Goal: Task Accomplishment & Management: Manage account settings

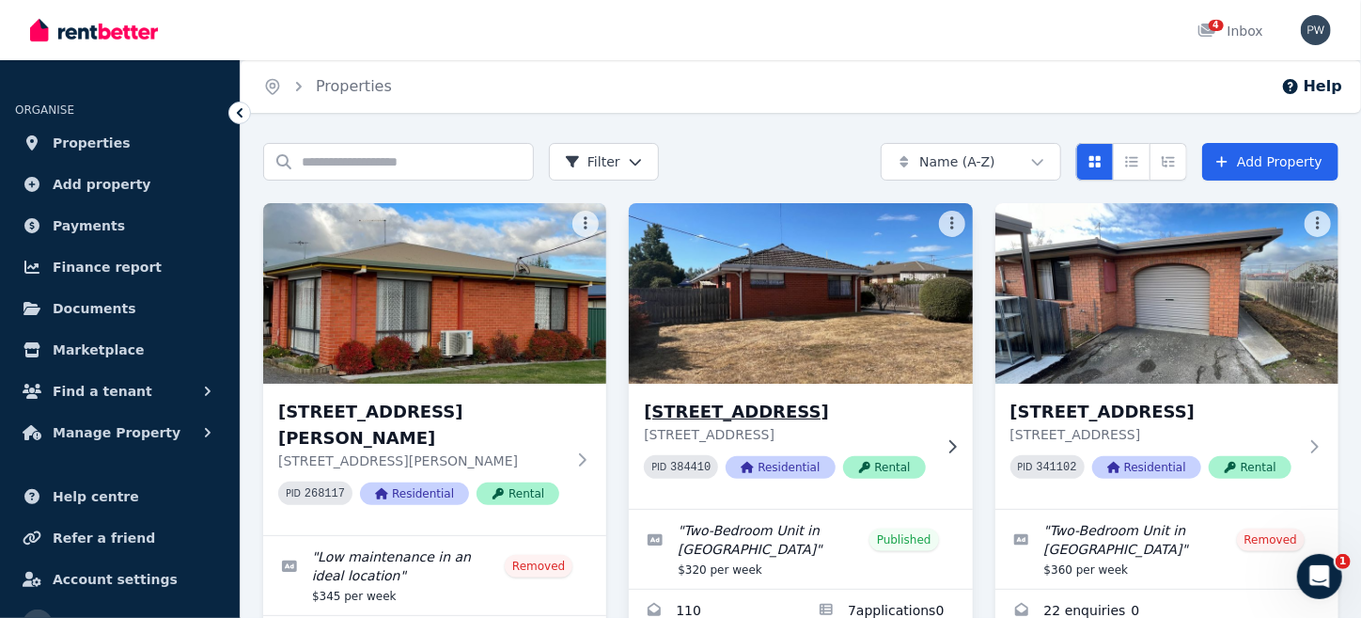
click at [777, 329] on img at bounding box center [800, 293] width 361 height 190
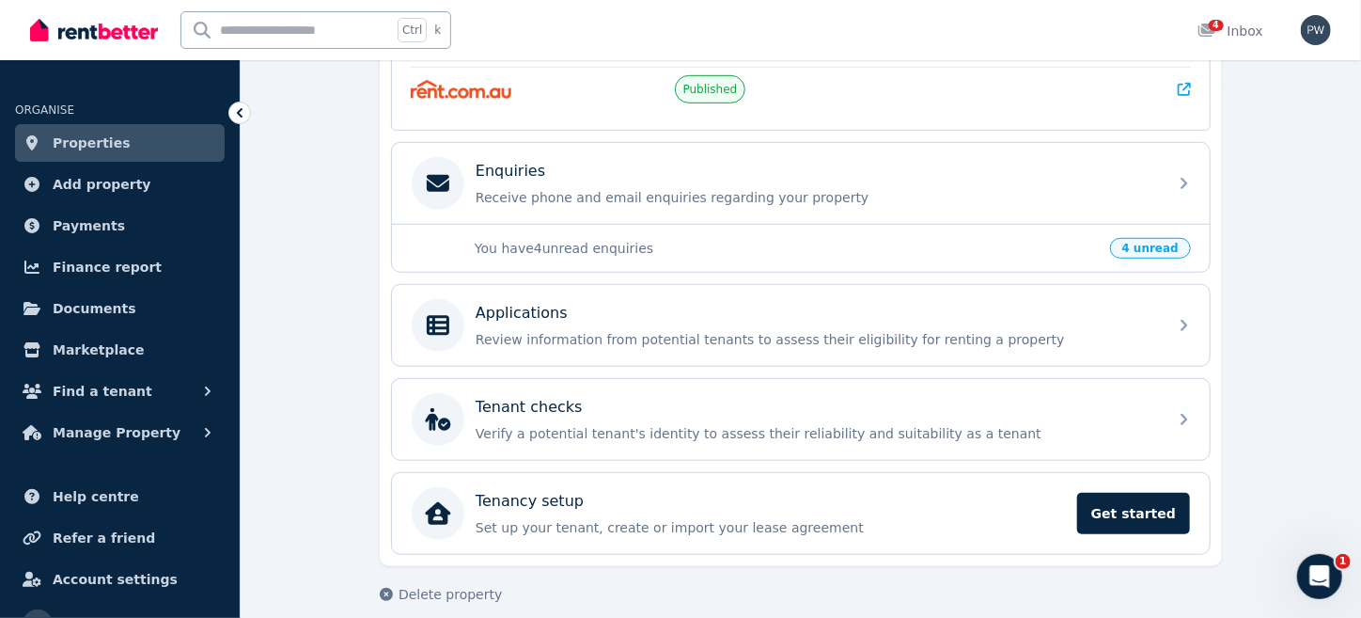
scroll to position [538, 0]
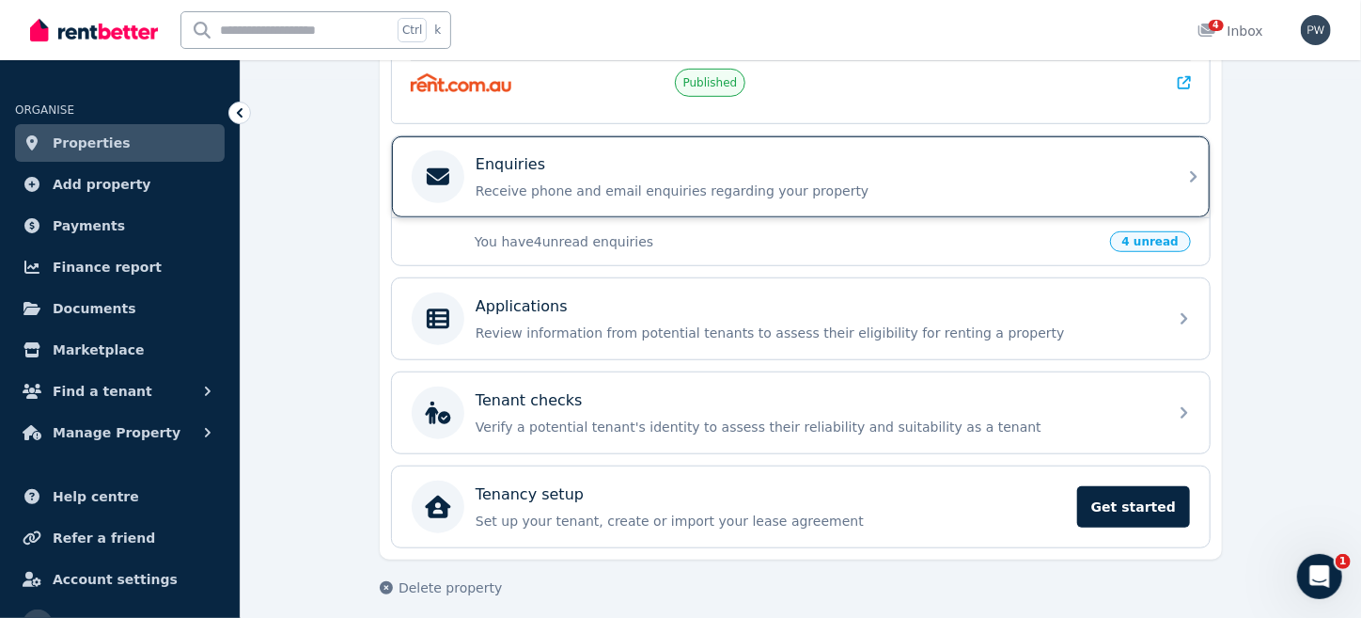
click at [517, 164] on p "Enquiries" at bounding box center [511, 164] width 70 height 23
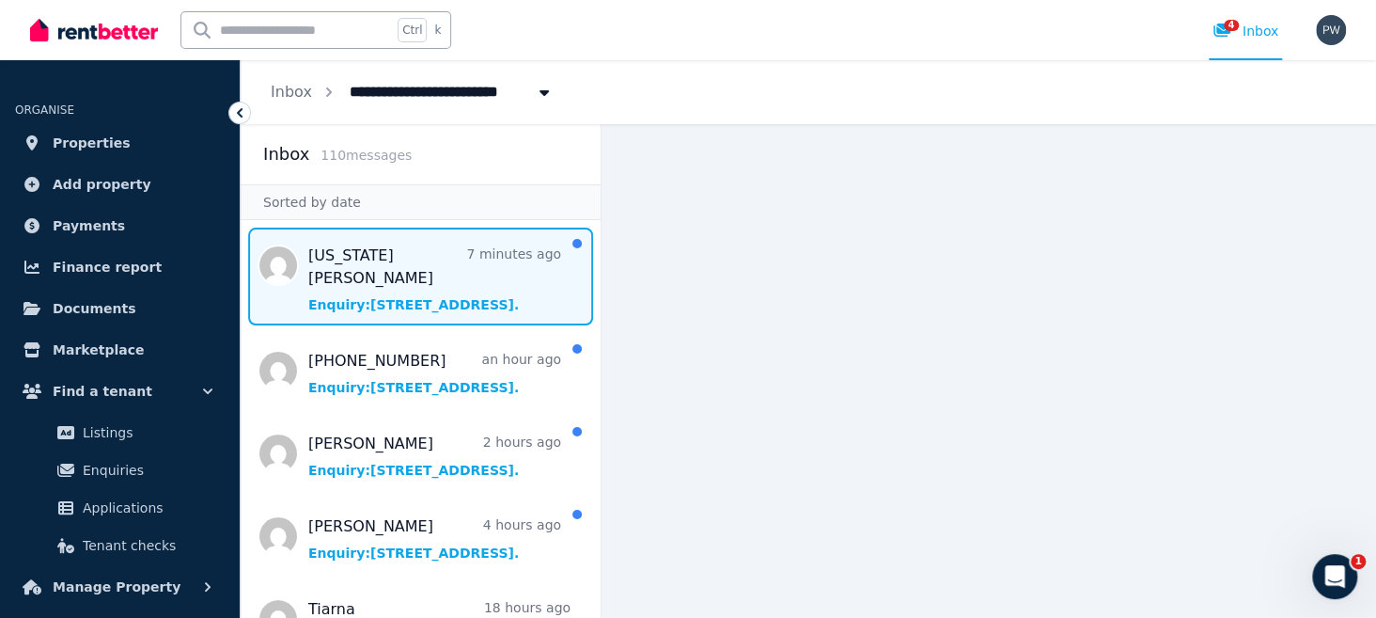
click at [366, 269] on span "Message list" at bounding box center [421, 276] width 360 height 98
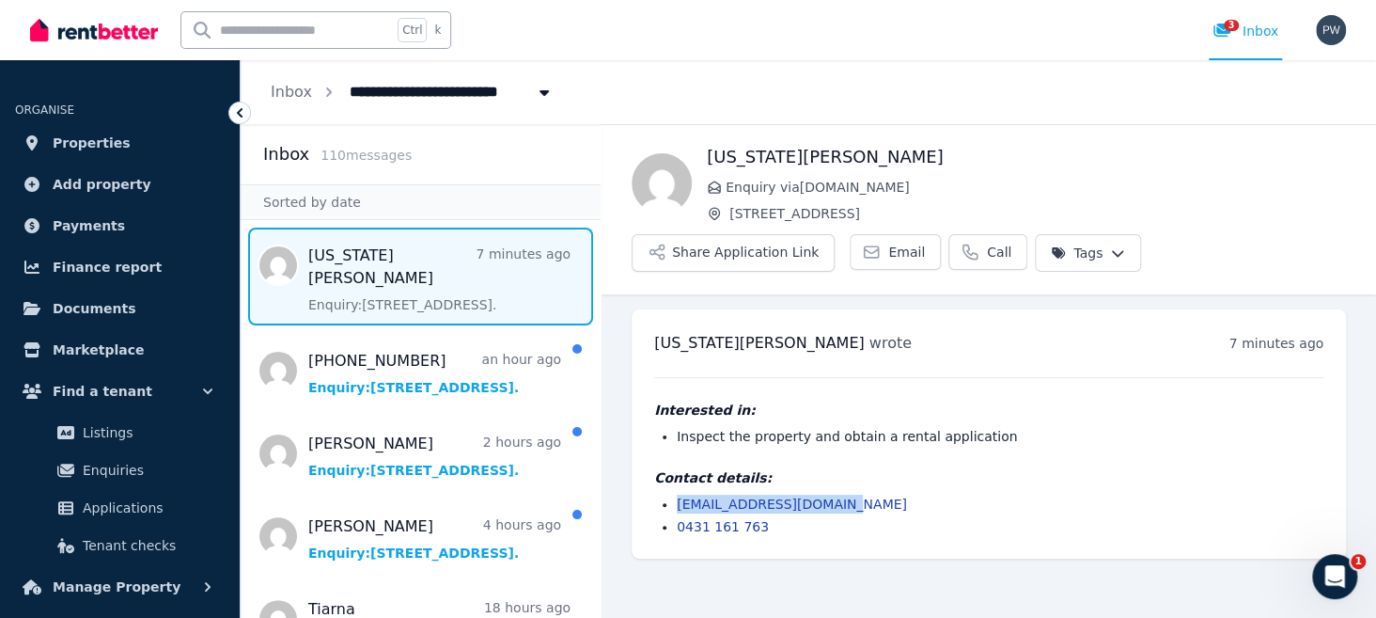
drag, startPoint x: 836, startPoint y: 506, endPoint x: 659, endPoint y: 506, distance: 176.7
click at [659, 506] on ul "[EMAIL_ADDRESS][DOMAIN_NAME] 0431 161 763" at bounding box center [988, 514] width 669 height 41
copy link "[EMAIL_ADDRESS][DOMAIN_NAME]"
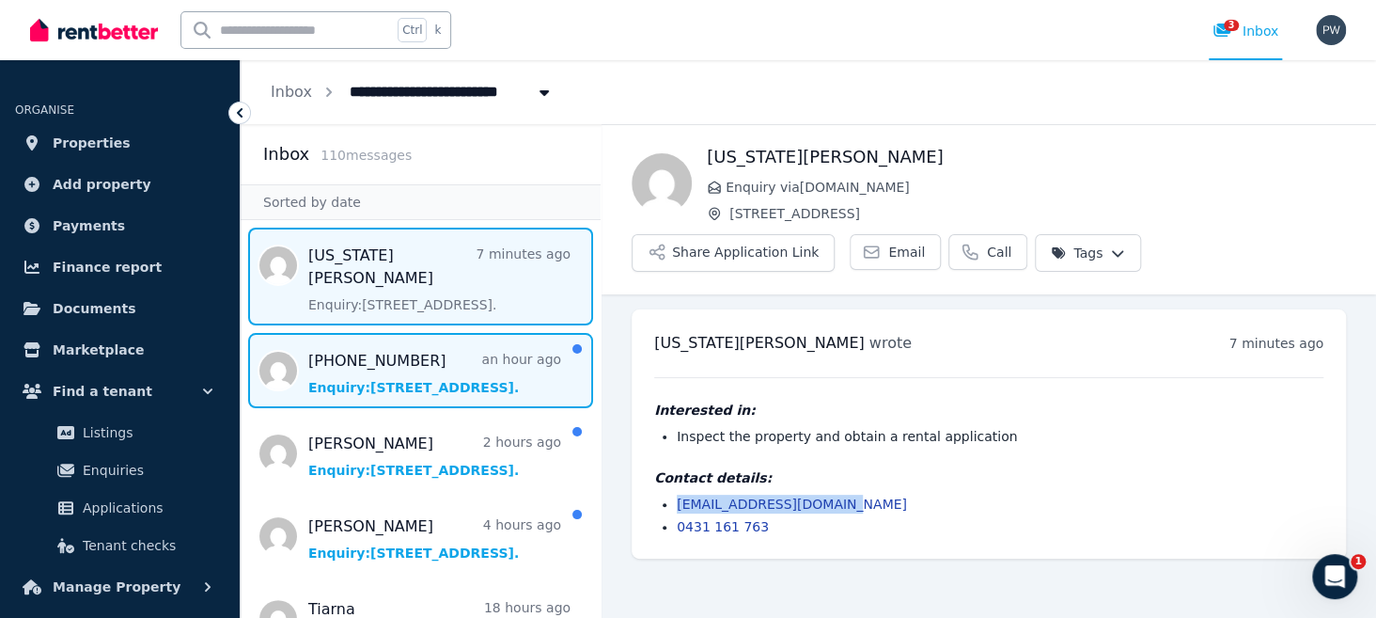
click at [335, 354] on span "Message list" at bounding box center [421, 370] width 360 height 75
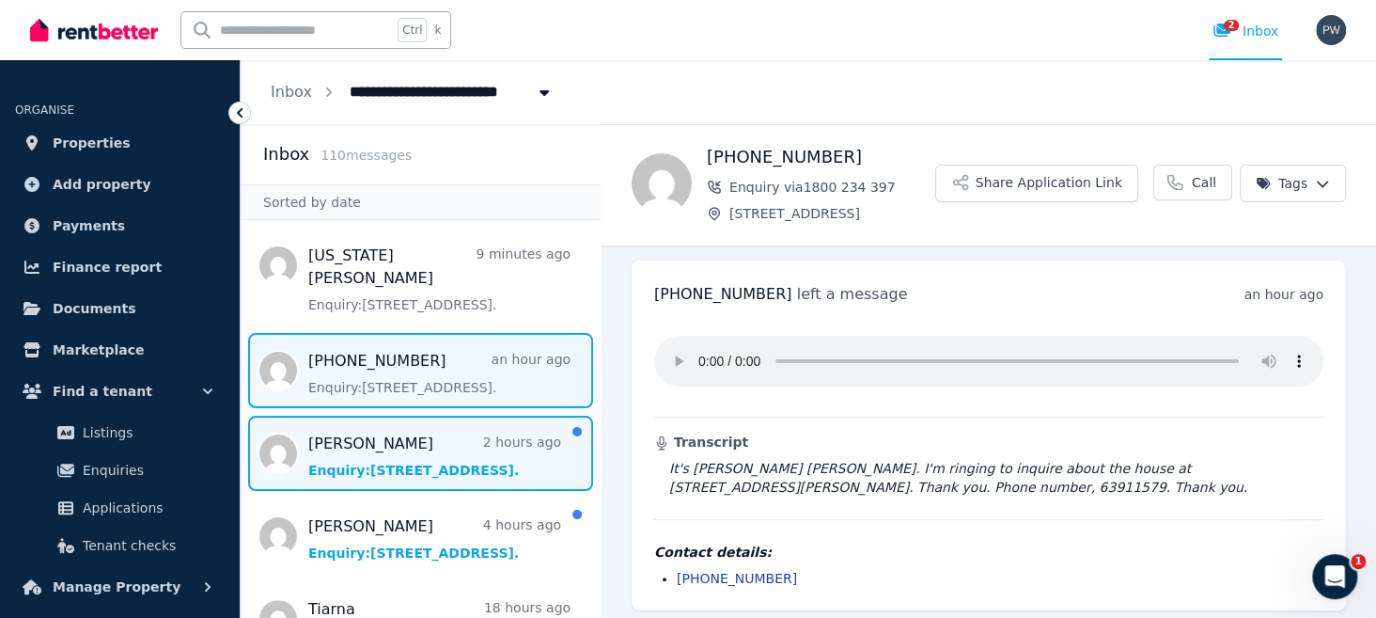
click at [450, 438] on span "Message list" at bounding box center [421, 452] width 360 height 75
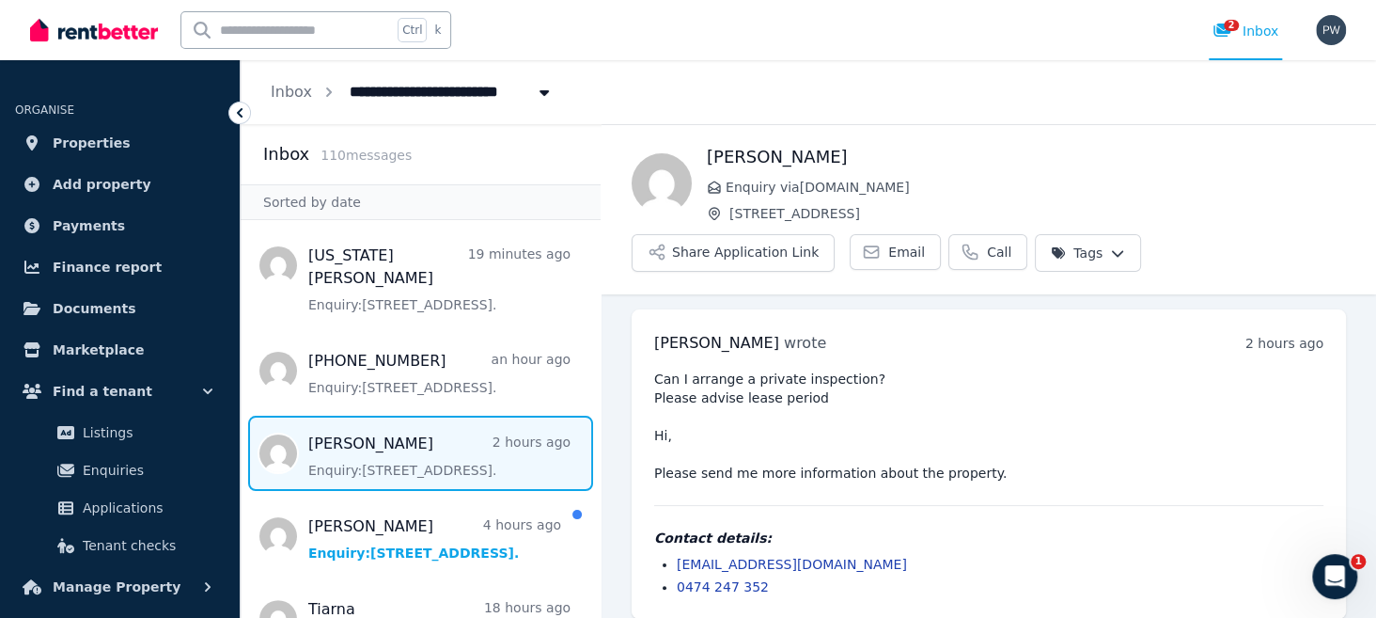
scroll to position [15, 0]
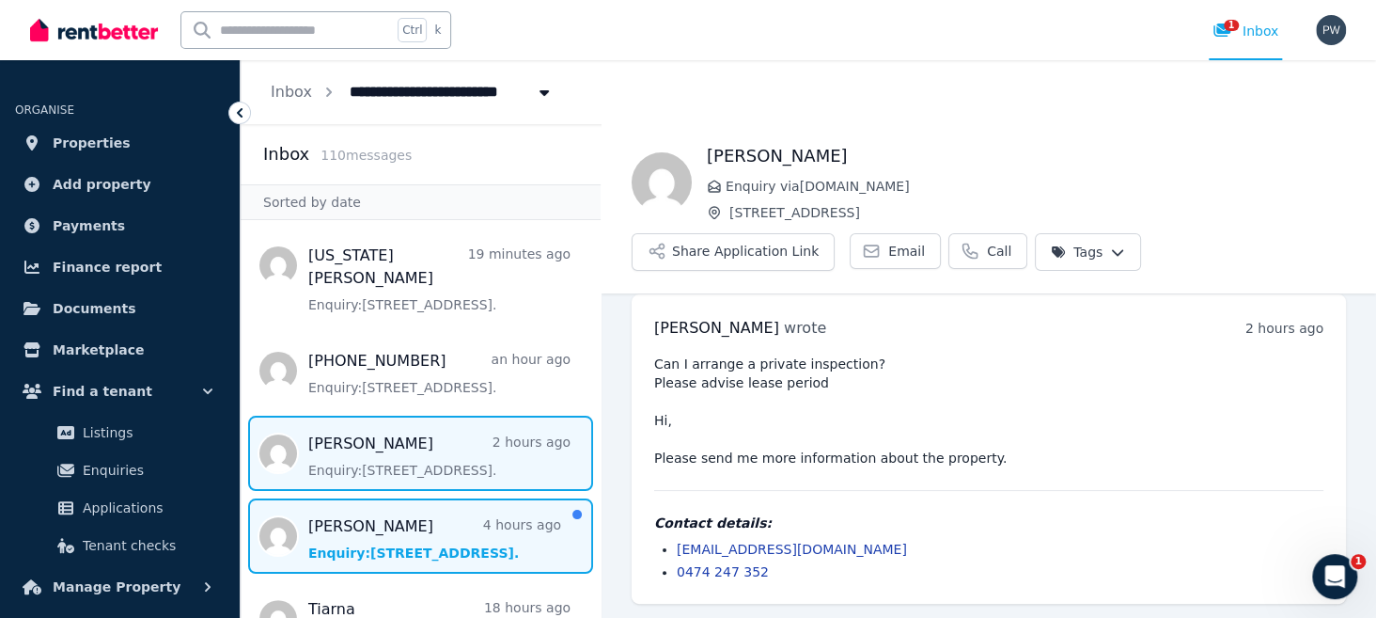
click at [442, 516] on span "Message list" at bounding box center [421, 535] width 360 height 75
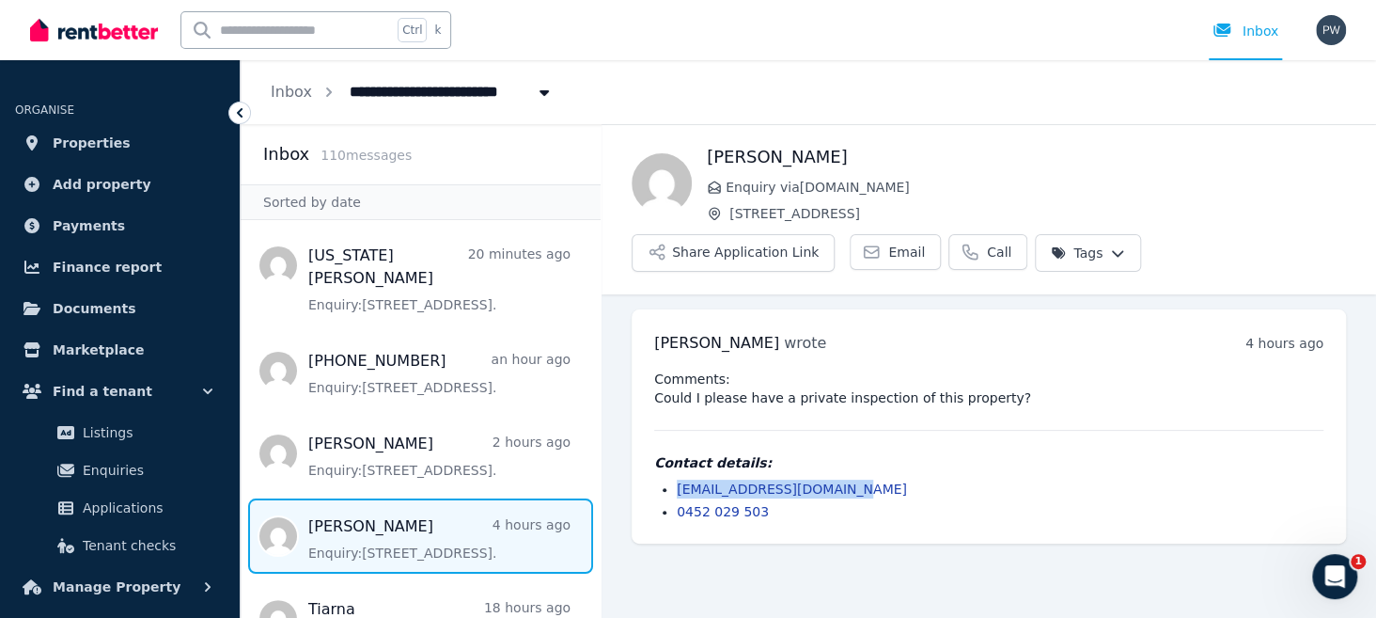
drag, startPoint x: 839, startPoint y: 487, endPoint x: 671, endPoint y: 481, distance: 168.4
click at [671, 481] on ul "[EMAIL_ADDRESS][DOMAIN_NAME] 0452 029 503" at bounding box center [988, 499] width 669 height 41
copy link "[EMAIL_ADDRESS][DOMAIN_NAME]"
click at [99, 311] on span "Documents" at bounding box center [95, 308] width 84 height 23
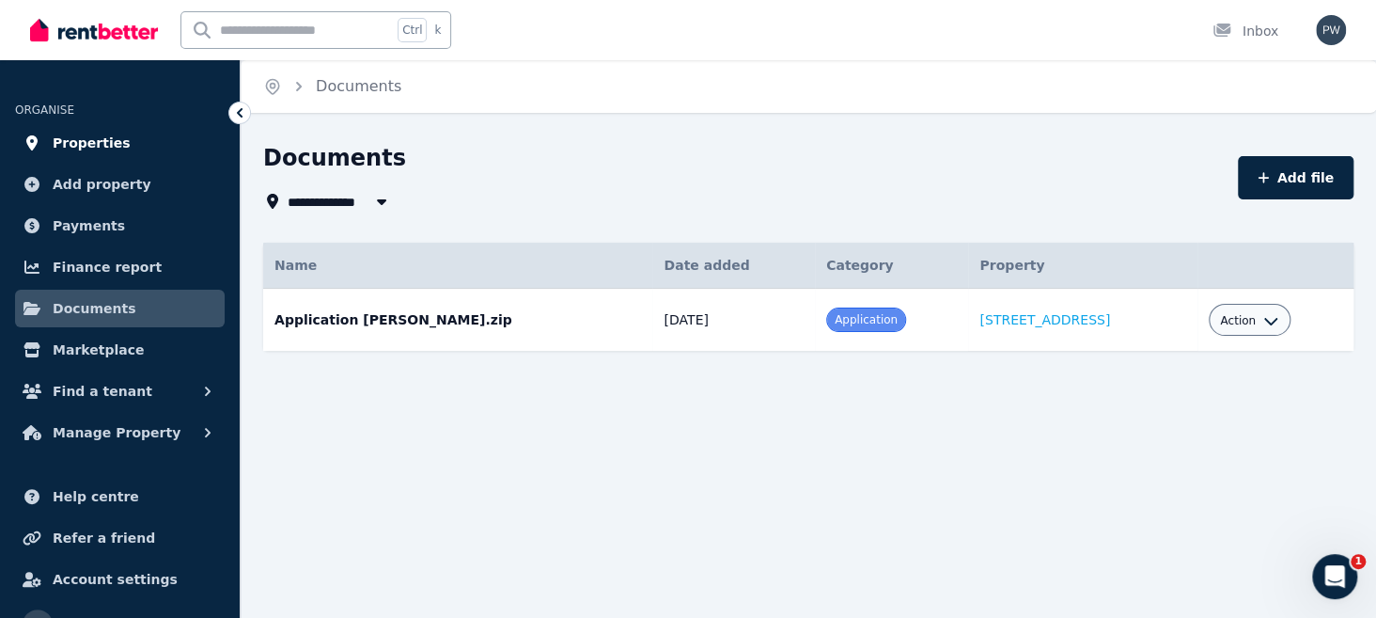
click at [112, 145] on span "Properties" at bounding box center [92, 143] width 78 height 23
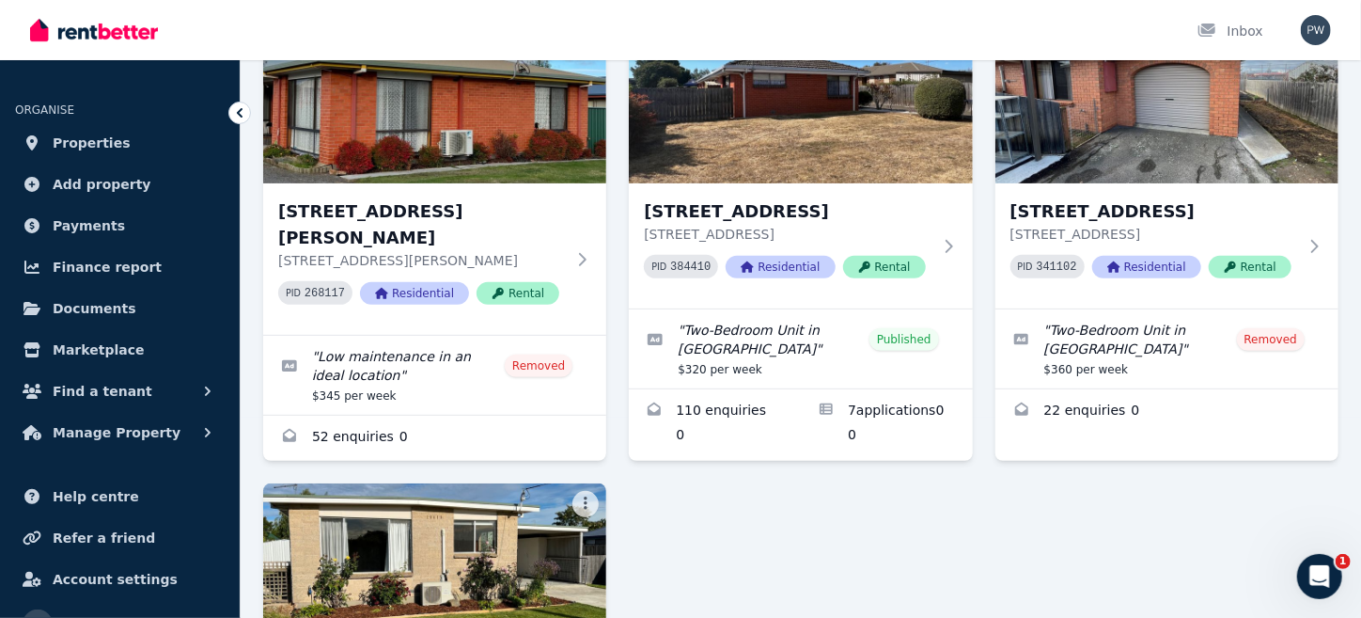
scroll to position [275, 0]
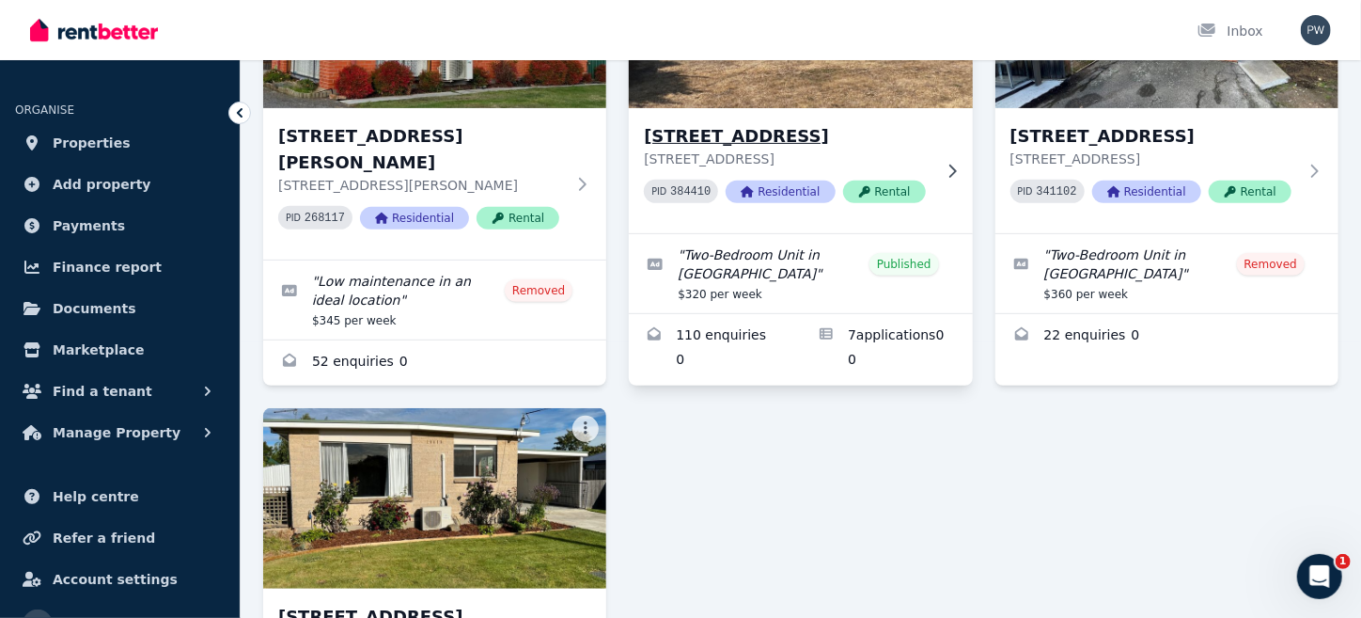
click at [777, 88] on img at bounding box center [800, 18] width 361 height 190
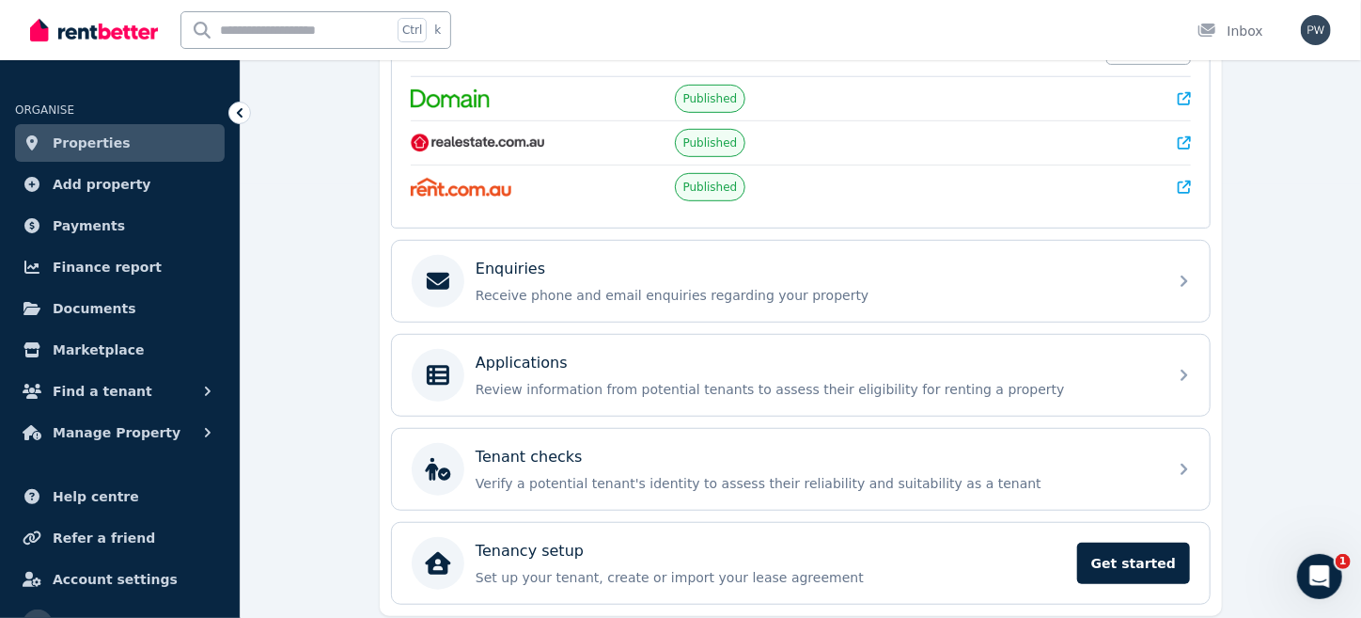
scroll to position [438, 0]
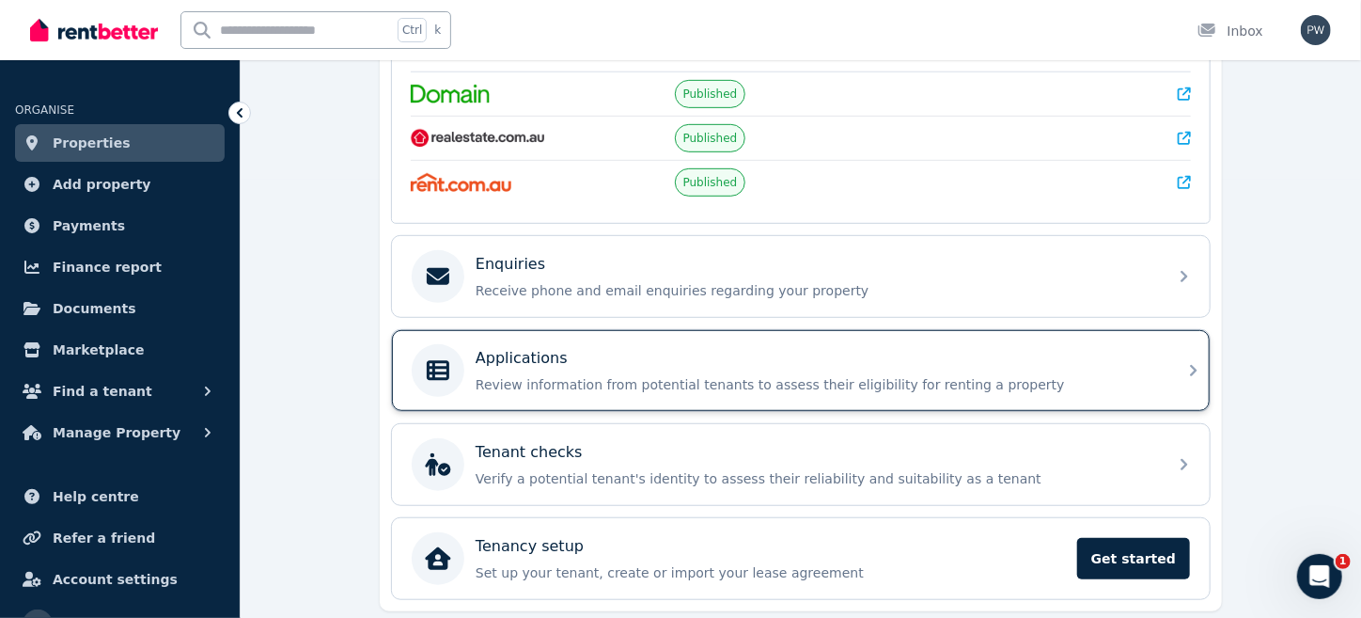
click at [604, 381] on p "Review information from potential tenants to assess their eligibility for renti…" at bounding box center [816, 384] width 681 height 19
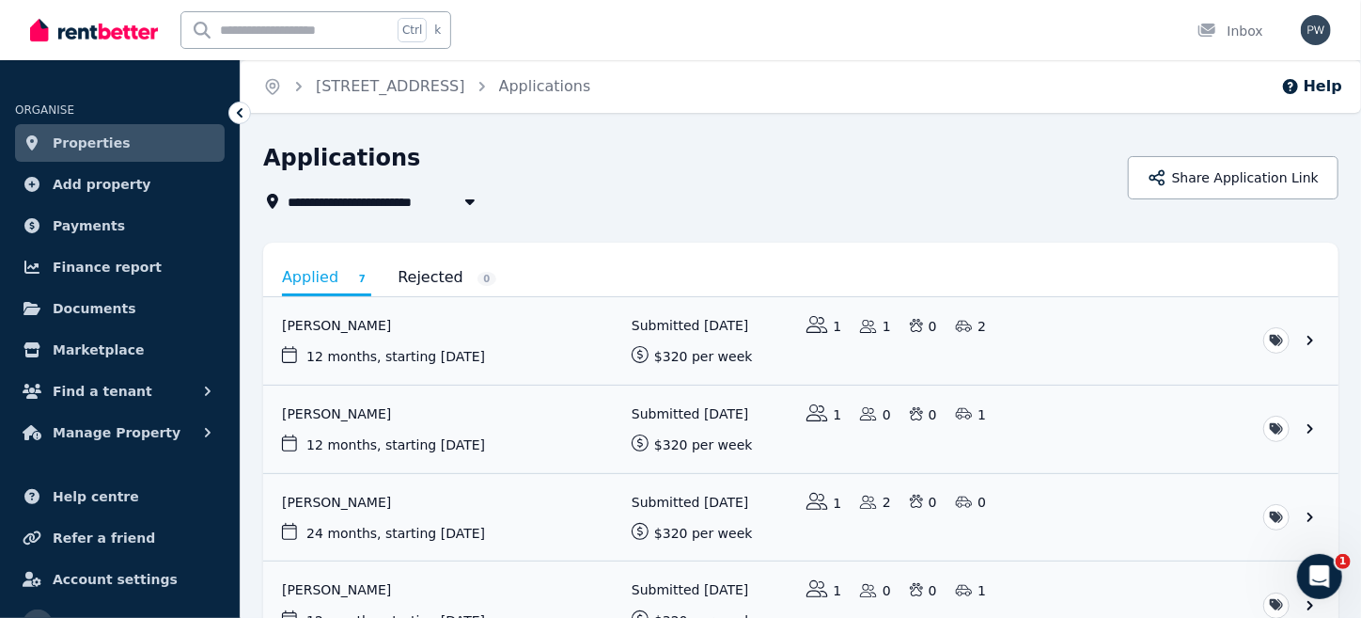
click at [86, 145] on span "Properties" at bounding box center [92, 143] width 78 height 23
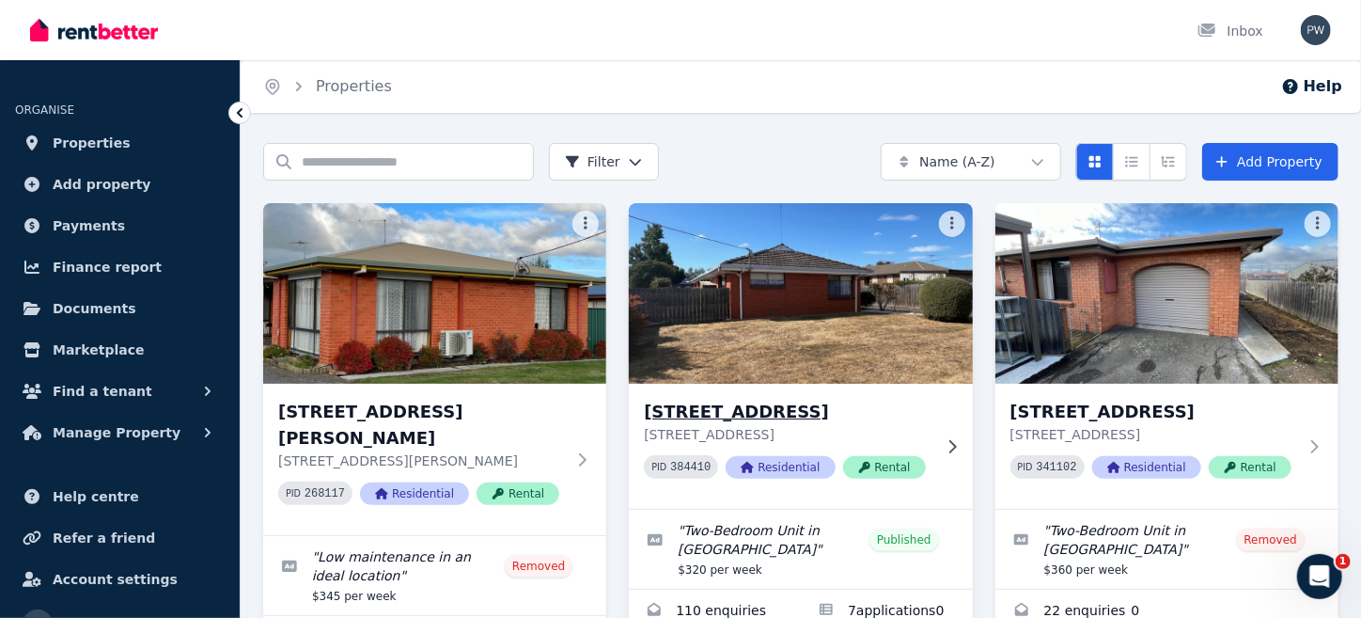
click at [797, 326] on img at bounding box center [800, 293] width 361 height 190
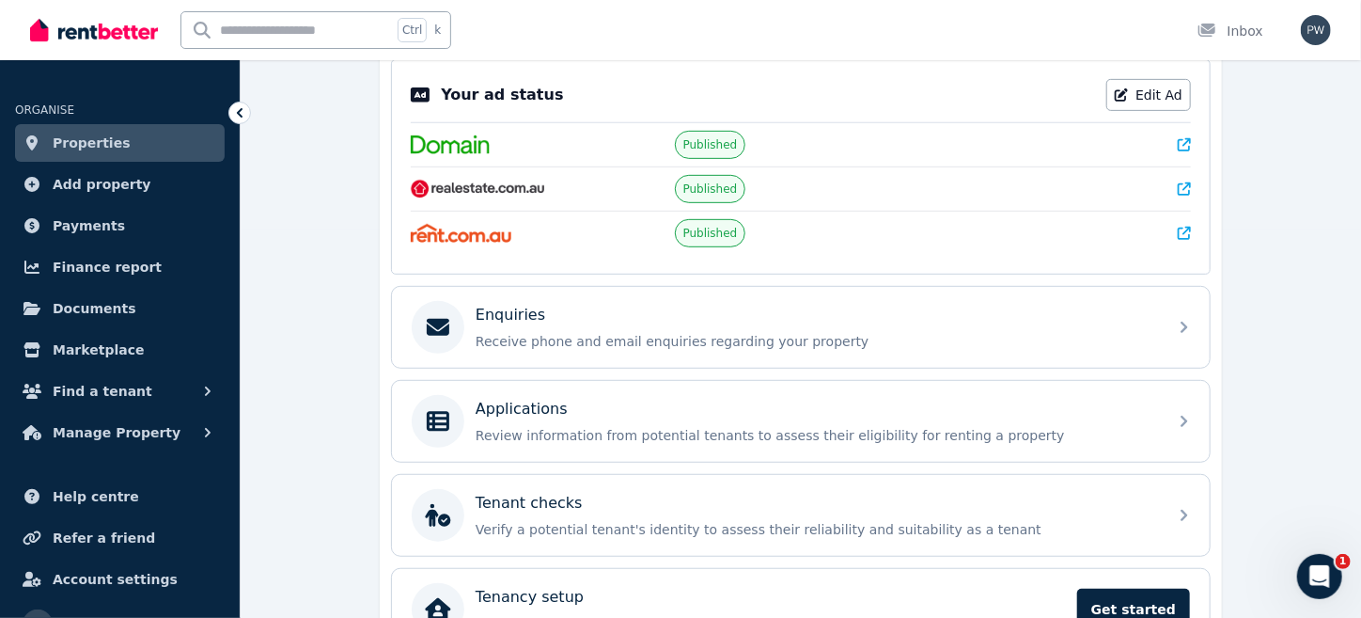
scroll to position [494, 0]
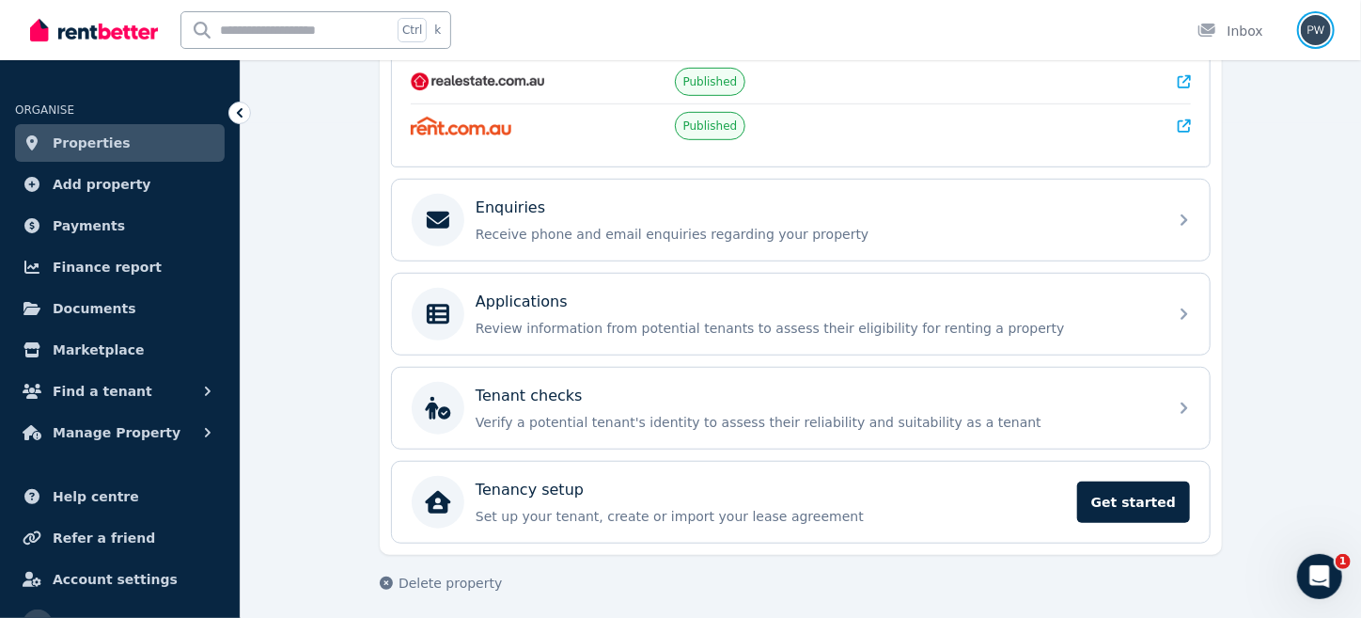
click at [1310, 28] on img "button" at bounding box center [1316, 30] width 30 height 30
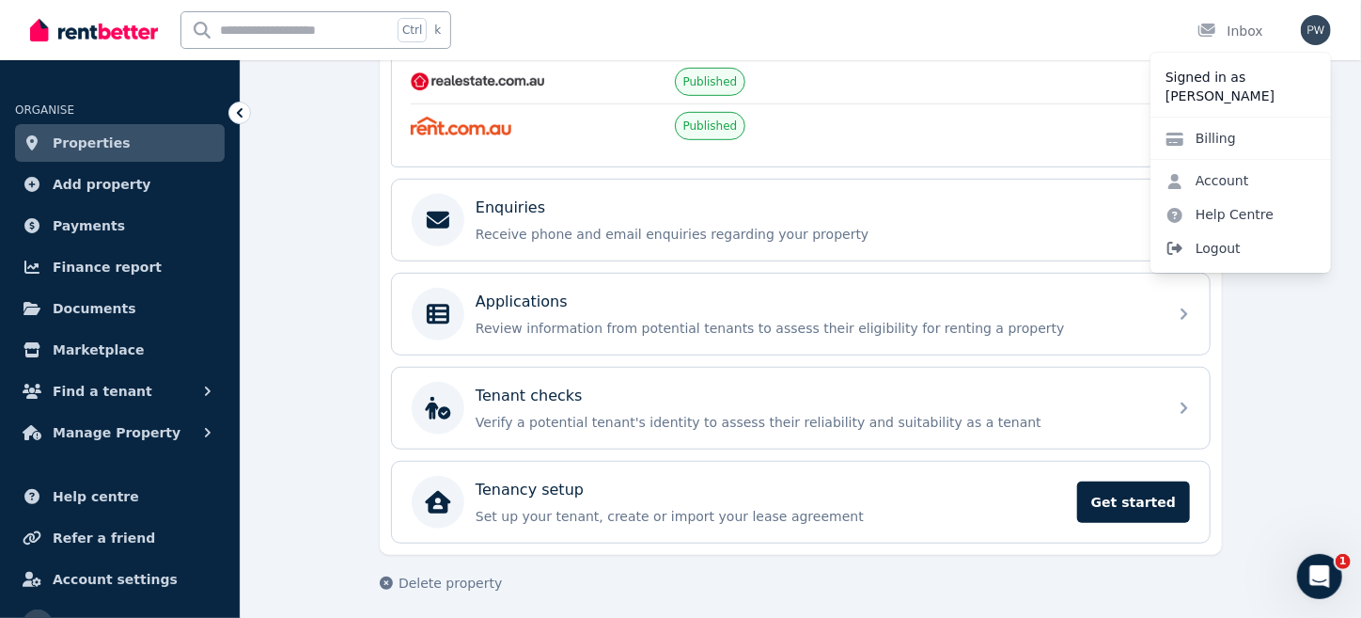
click at [1204, 243] on span "Logout" at bounding box center [1241, 248] width 180 height 34
